Goal: Task Accomplishment & Management: Manage account settings

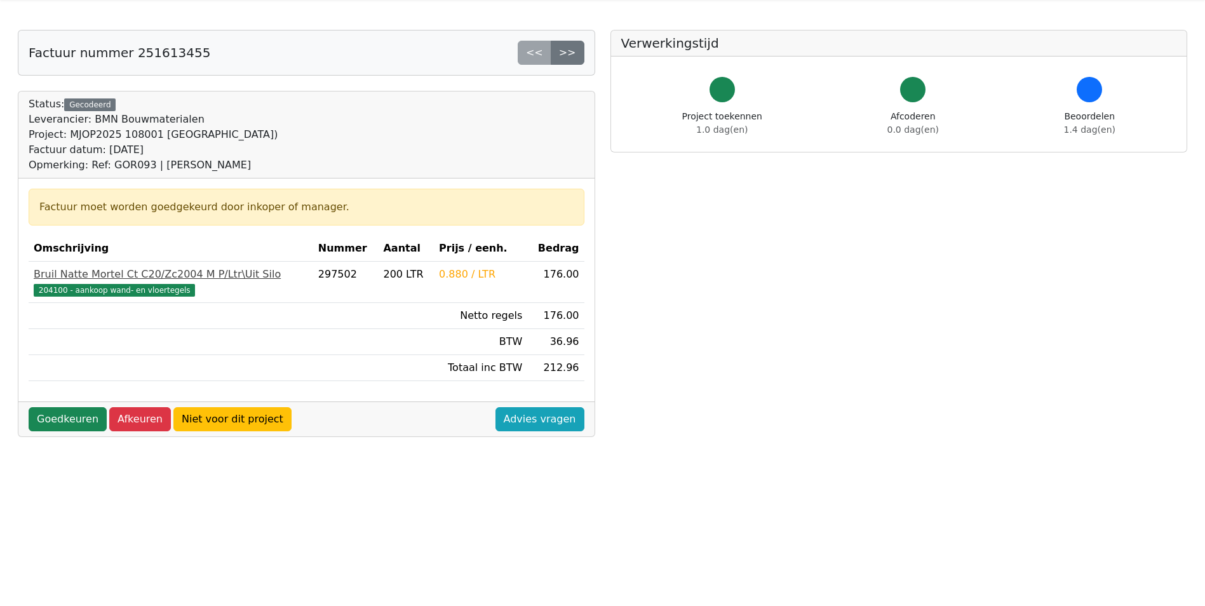
scroll to position [63, 0]
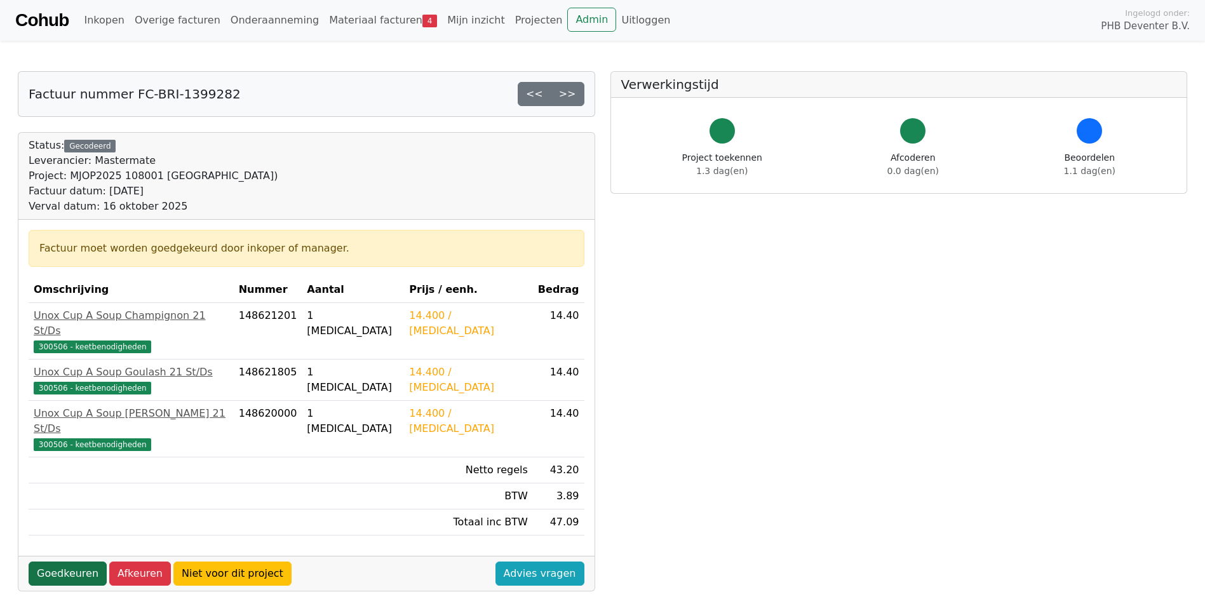
click at [77, 561] on link "Goedkeuren" at bounding box center [68, 573] width 78 height 24
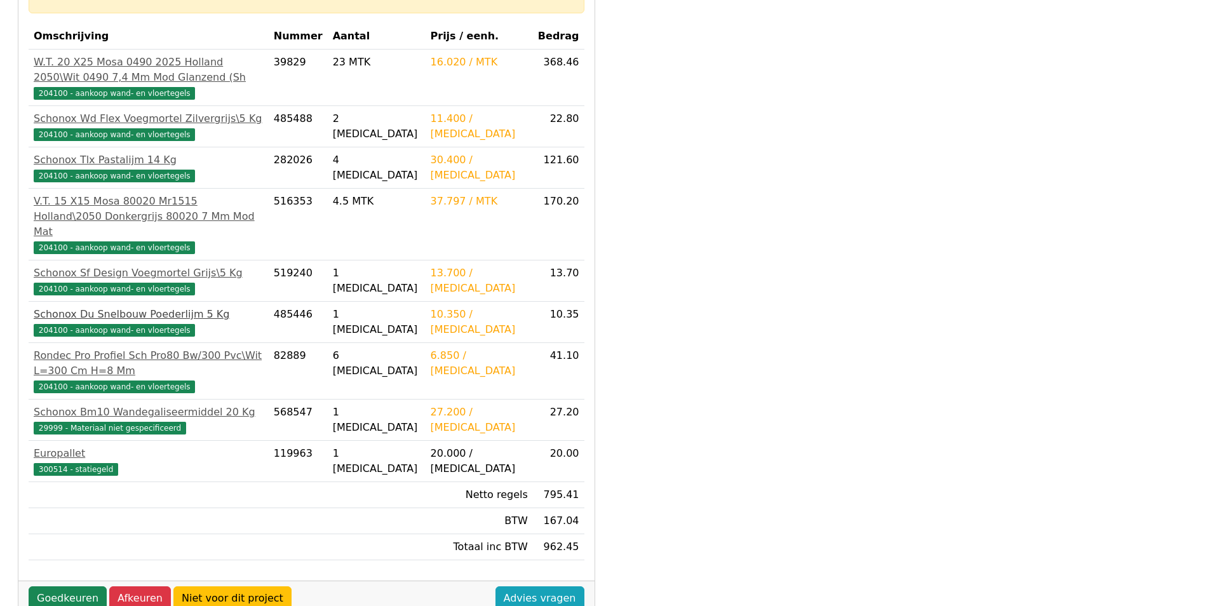
scroll to position [254, 0]
click at [72, 585] on link "Goedkeuren" at bounding box center [68, 597] width 78 height 24
